Goal: Task Accomplishment & Management: Manage account settings

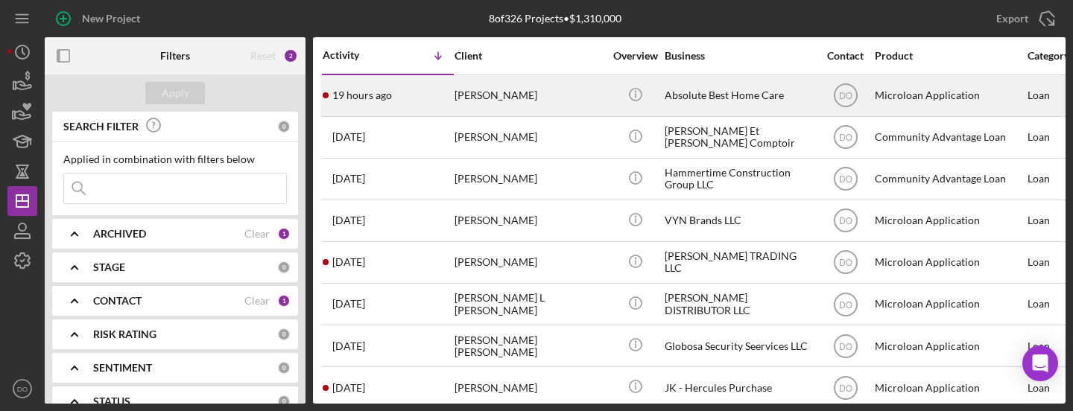
click at [578, 95] on div "[PERSON_NAME]" at bounding box center [529, 96] width 149 height 40
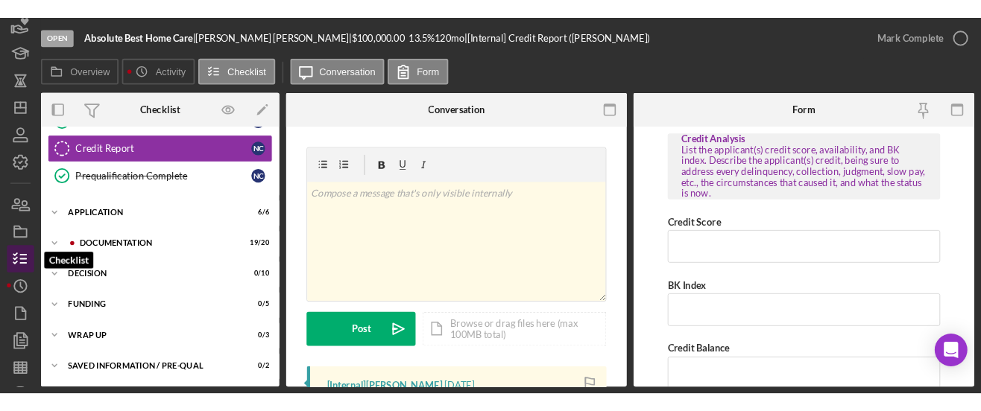
scroll to position [117, 0]
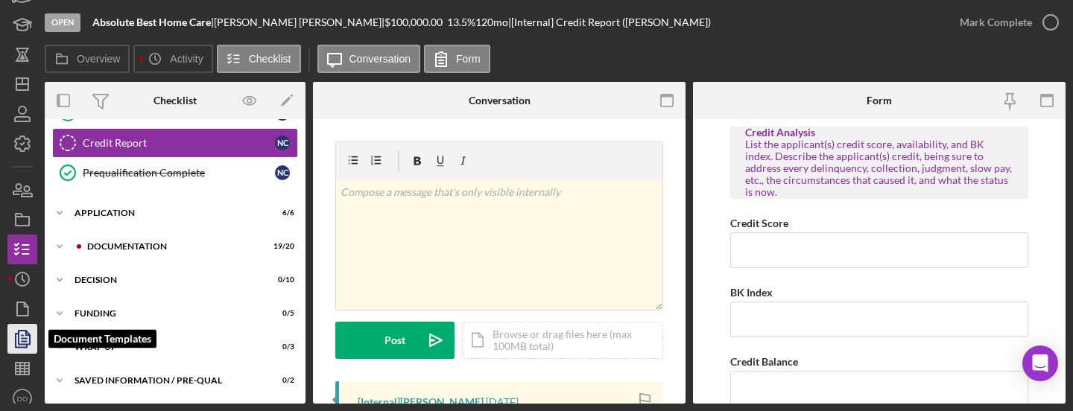
click at [20, 344] on polygon "button" at bounding box center [24, 337] width 11 height 13
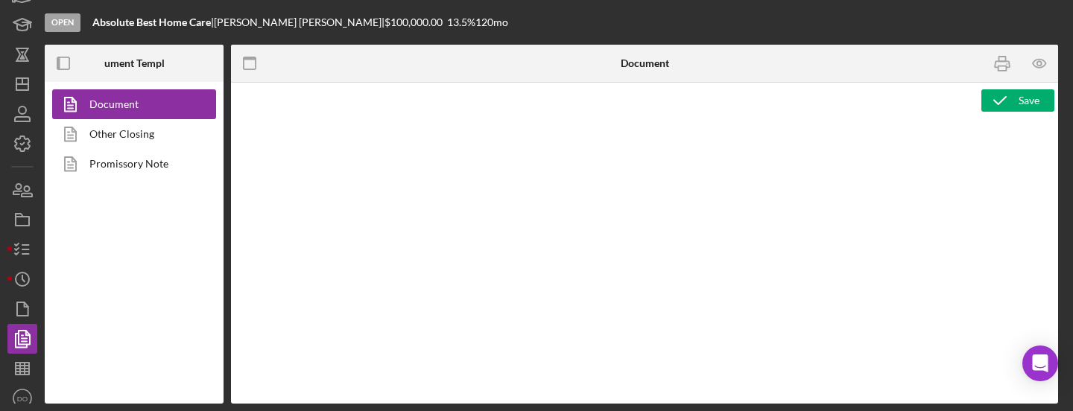
type textarea "<h2><strong>Product Name</strong><br><span id="Product_Name" class="template-fi…"
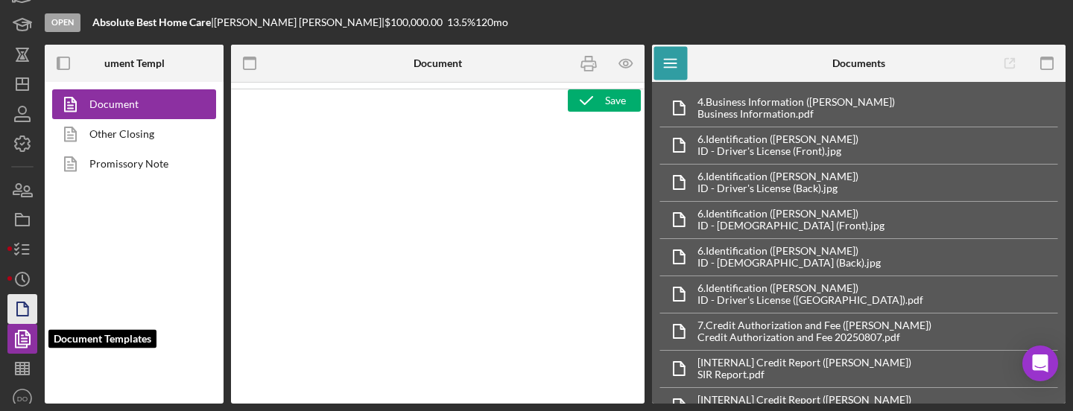
click at [20, 316] on polygon "button" at bounding box center [22, 309] width 11 height 13
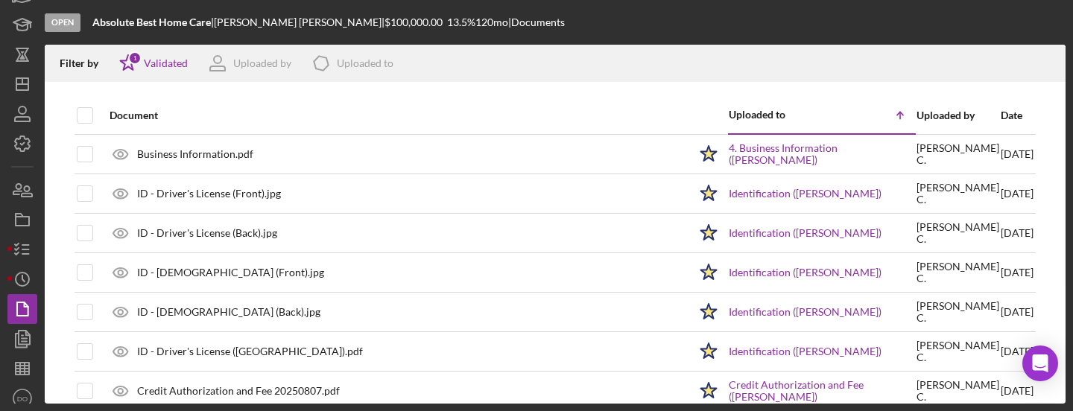
click at [1010, 117] on div "Date" at bounding box center [1017, 116] width 33 height 12
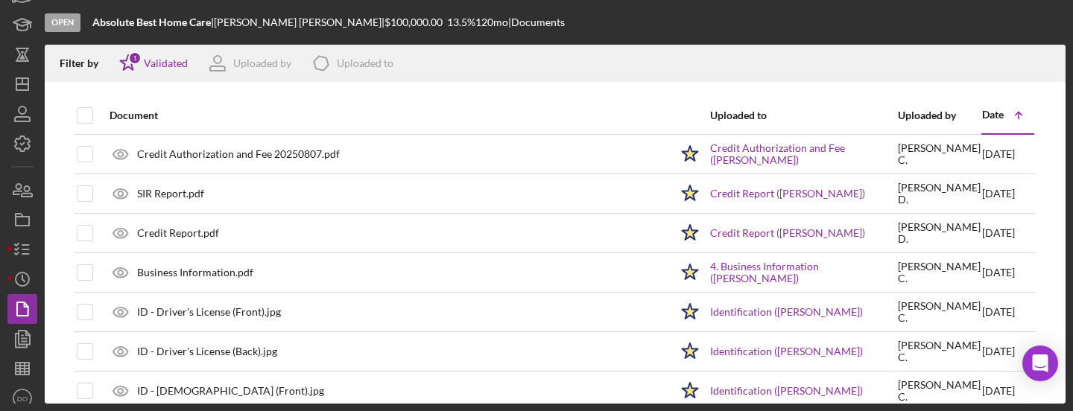
click at [1010, 117] on icon "Icon/Table Sort Arrow" at bounding box center [1019, 116] width 30 height 30
click at [1020, 116] on icon "Icon/Table Sort Arrow" at bounding box center [1019, 116] width 30 height 30
click at [1002, 115] on div "Date" at bounding box center [993, 115] width 22 height 12
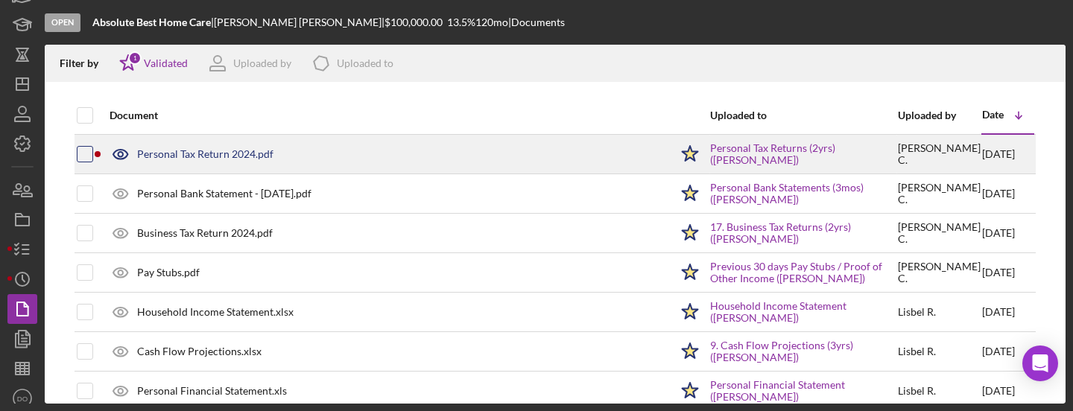
click at [81, 153] on input "checkbox" at bounding box center [85, 154] width 15 height 15
checkbox input "true"
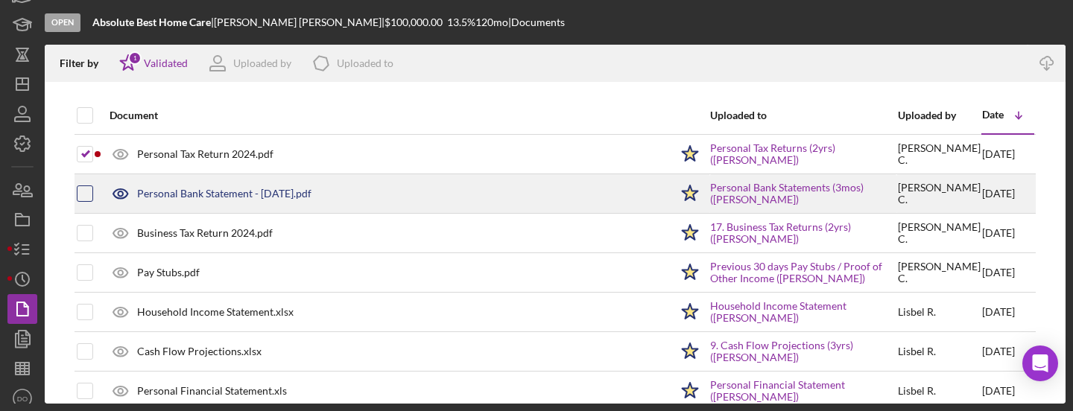
click at [89, 195] on input "checkbox" at bounding box center [85, 193] width 15 height 15
checkbox input "true"
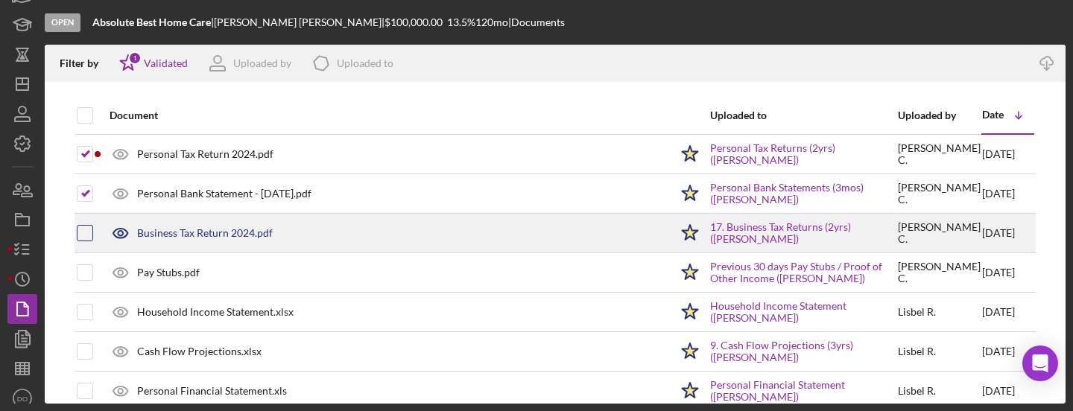
click at [88, 237] on input "checkbox" at bounding box center [85, 233] width 15 height 15
checkbox input "true"
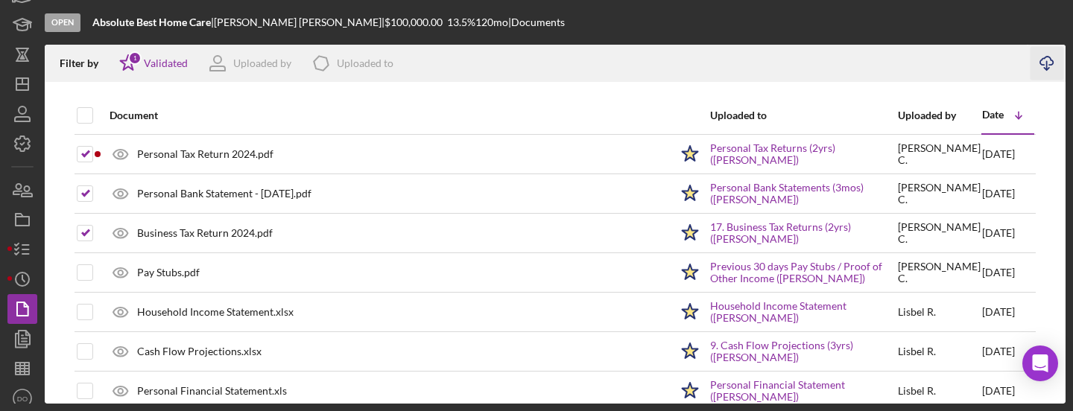
click at [1045, 63] on icon "Icon/Download" at bounding box center [1048, 64] width 34 height 34
